Goal: Information Seeking & Learning: Check status

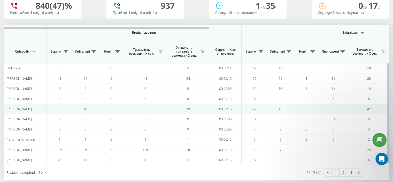
scroll to position [48, 0]
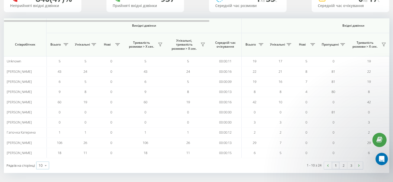
click at [45, 163] on icon at bounding box center [46, 165] width 8 height 10
click at [41, 149] on span "50" at bounding box center [41, 150] width 4 height 5
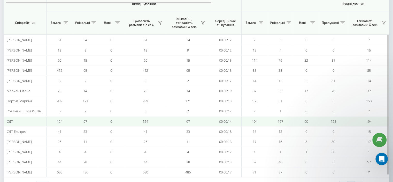
scroll to position [163, 0]
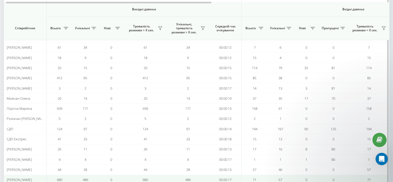
click at [17, 177] on span "[PERSON_NAME]" at bounding box center [19, 179] width 25 height 5
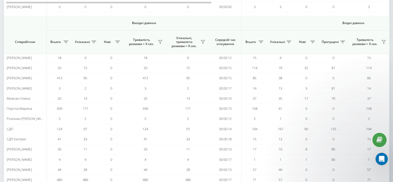
scroll to position [189, 0]
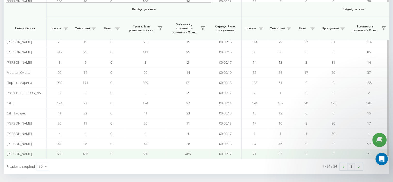
click at [18, 151] on span "[PERSON_NAME]" at bounding box center [19, 153] width 25 height 5
click at [18, 149] on td "[PERSON_NAME]" at bounding box center [25, 154] width 43 height 10
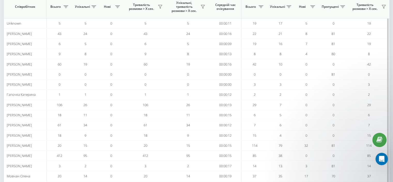
scroll to position [0, 0]
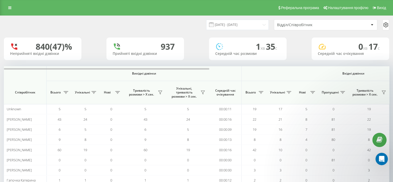
click at [370, 21] on div "Відділ/Співробітник" at bounding box center [325, 25] width 103 height 10
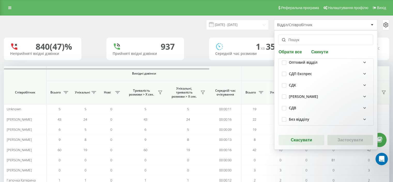
scroll to position [42, 0]
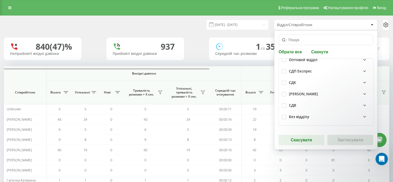
click at [338, 91] on div "[PERSON_NAME]" at bounding box center [329, 94] width 81 height 6
click at [293, 104] on label "[PERSON_NAME]" at bounding box center [310, 104] width 36 height 4
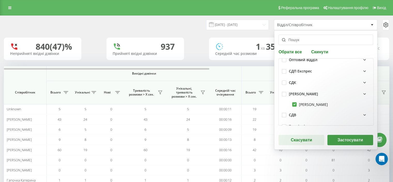
click at [293, 103] on label "[PERSON_NAME]" at bounding box center [310, 104] width 36 height 4
checkbox input "false"
click at [192, 33] on div "04.07.2025 - 04.08.2025 Відділ/Співробітник Обрати все Скинути СДП Закупівельни…" at bounding box center [196, 25] width 393 height 18
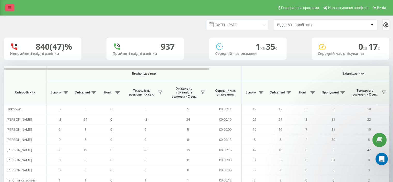
click at [10, 7] on icon at bounding box center [9, 8] width 3 height 4
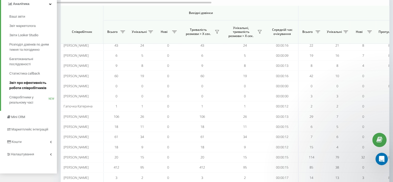
scroll to position [78, 0]
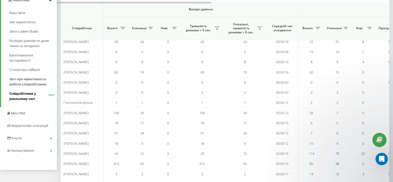
click at [20, 99] on span "Співробітники у реальному часі" at bounding box center [28, 96] width 39 height 10
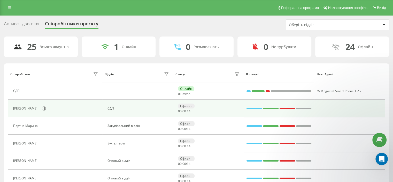
scroll to position [155, 0]
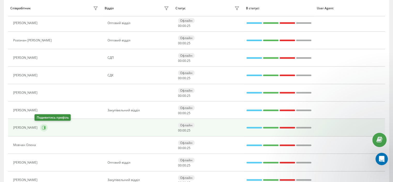
click at [42, 126] on icon at bounding box center [44, 127] width 4 height 4
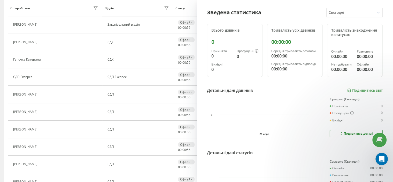
scroll to position [13, 0]
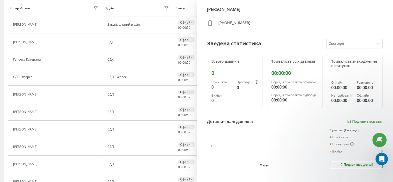
click at [265, 164] on text "21 серп" at bounding box center [265, 164] width 10 height 3
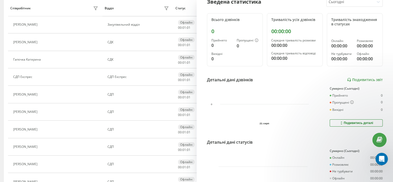
scroll to position [91, 0]
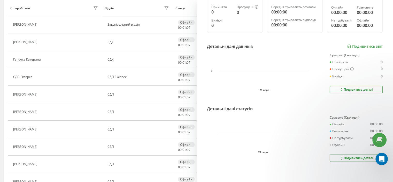
click at [350, 87] on div "Подивитись деталі" at bounding box center [357, 89] width 34 height 4
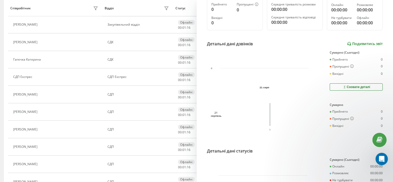
click at [369, 42] on link "Подивитись звіт" at bounding box center [365, 44] width 36 height 4
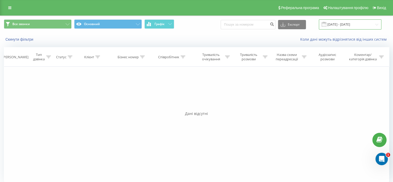
click at [377, 24] on input "21.08.2025 - 21.08.2025" at bounding box center [350, 24] width 63 height 10
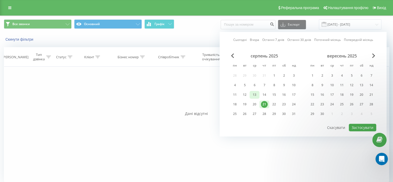
click at [255, 94] on div "13" at bounding box center [254, 94] width 7 height 7
click at [353, 125] on button "Застосувати" at bounding box center [362, 127] width 27 height 7
type input "13.08.2025 - 13.08.2025"
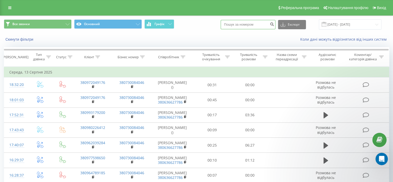
click at [250, 24] on input at bounding box center [248, 24] width 55 height 9
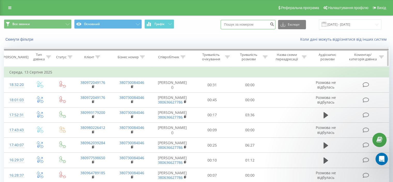
paste input "380993179200"
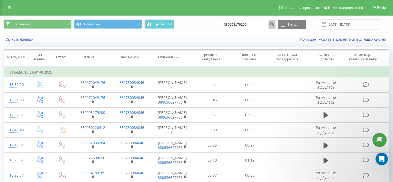
type input "380993179200"
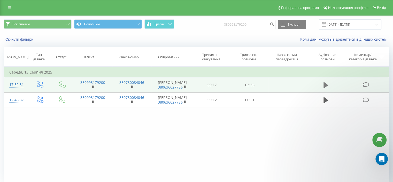
click at [323, 84] on button at bounding box center [326, 85] width 8 height 8
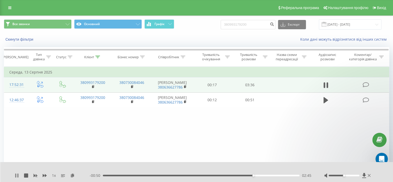
click at [16, 174] on icon at bounding box center [15, 175] width 1 height 4
drag, startPoint x: 143, startPoint y: 146, endPoint x: 144, endPoint y: 141, distance: 4.7
click at [143, 145] on div "Фільтрувати за умовою Дорівнює Введіть значення Скасувати OK Фільтрувати за умо…" at bounding box center [197, 124] width 386 height 116
click at [18, 174] on icon at bounding box center [17, 175] width 4 height 4
click at [244, 176] on div "02:48" at bounding box center [201, 176] width 197 height 2
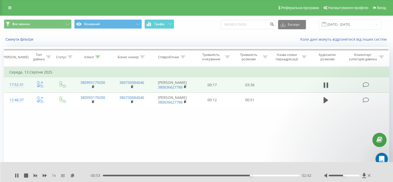
click at [240, 176] on div "02:42" at bounding box center [201, 176] width 197 height 2
click at [238, 175] on div "02:40" at bounding box center [201, 176] width 197 height 2
click at [223, 176] on div "02:12" at bounding box center [201, 176] width 197 height 2
click at [15, 176] on icon at bounding box center [15, 175] width 1 height 4
